Goal: Task Accomplishment & Management: Use online tool/utility

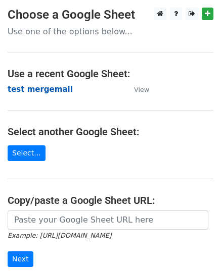
click at [41, 88] on strong "test mergemail" at bounding box center [40, 89] width 65 height 9
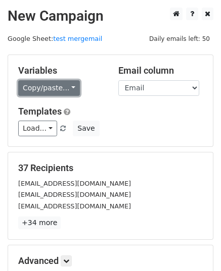
click at [53, 85] on link "Copy/paste..." at bounding box center [49, 88] width 62 height 16
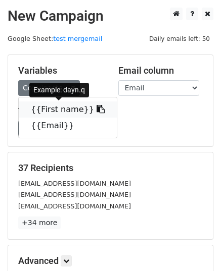
click at [49, 110] on link "{{First name}}" at bounding box center [68, 109] width 98 height 16
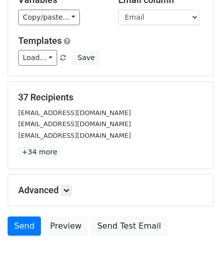
scroll to position [119, 0]
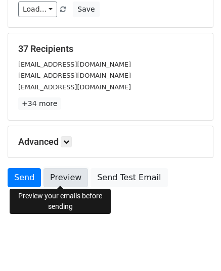
click at [61, 183] on link "Preview" at bounding box center [65, 177] width 44 height 19
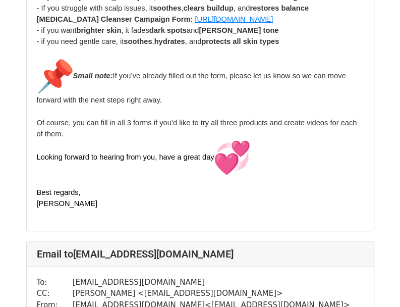
scroll to position [1363, 0]
